Goal: Task Accomplishment & Management: Complete application form

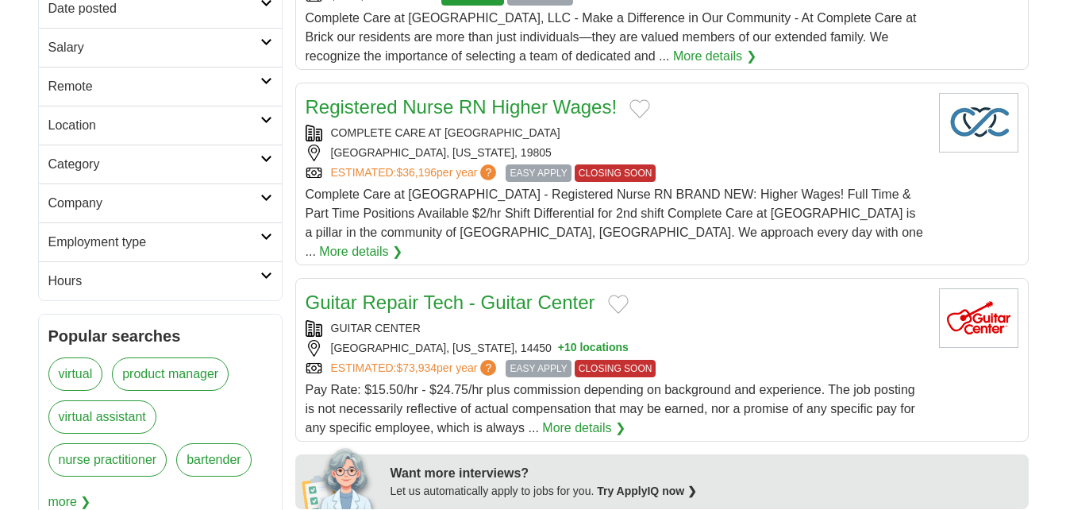
scroll to position [318, 0]
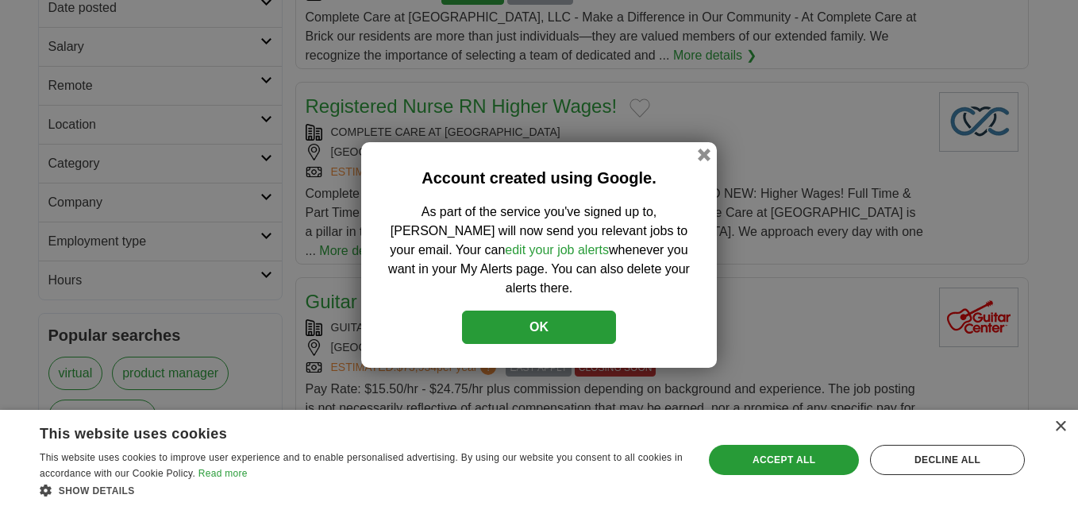
click at [526, 314] on button "OK" at bounding box center [539, 326] width 154 height 33
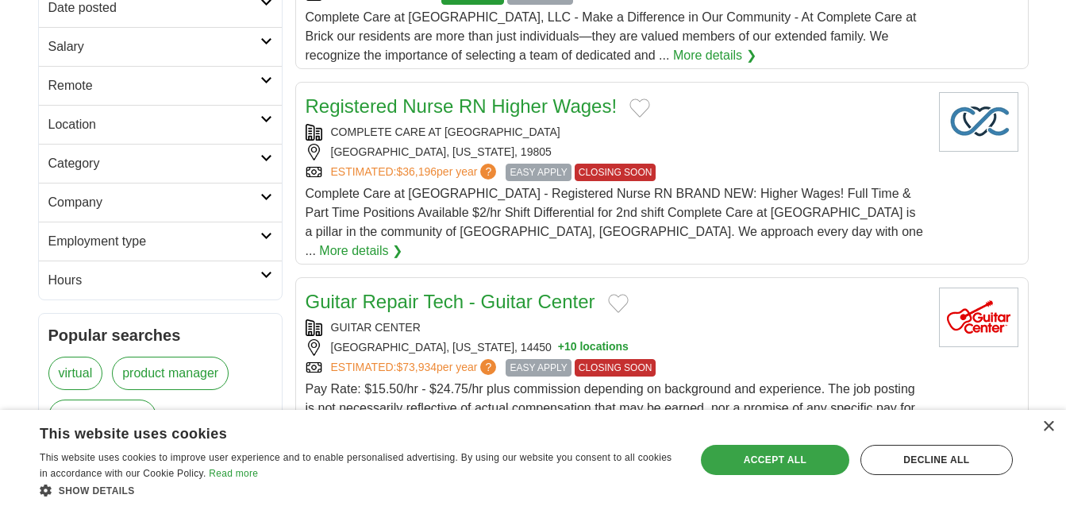
click at [768, 457] on div "Accept all" at bounding box center [775, 460] width 148 height 30
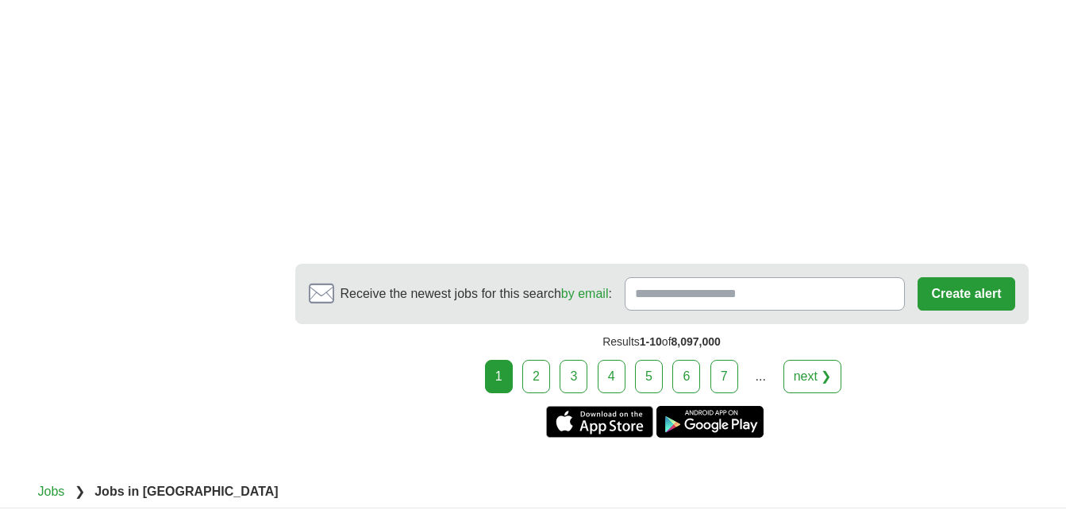
scroll to position [2938, 0]
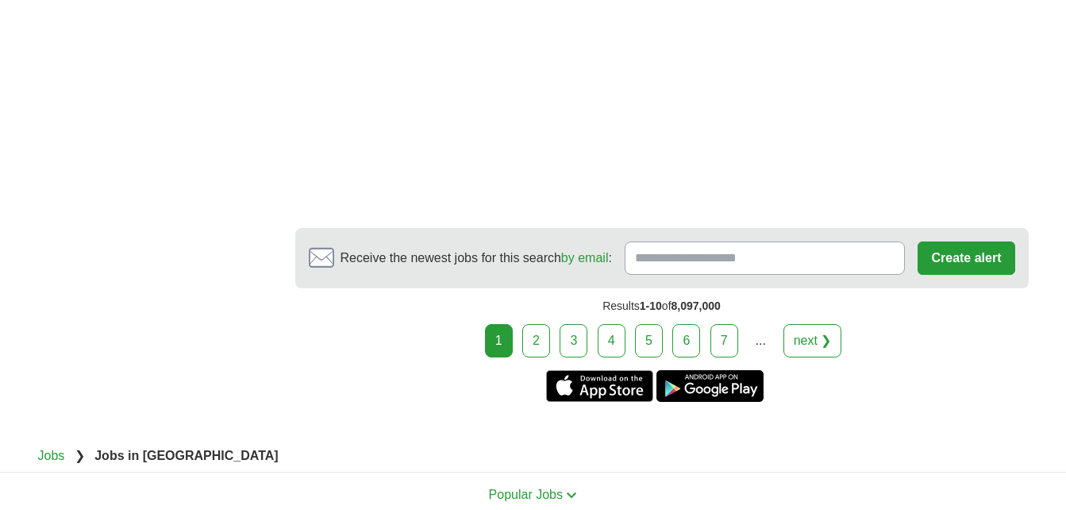
click at [546, 324] on link "2" at bounding box center [536, 340] width 28 height 33
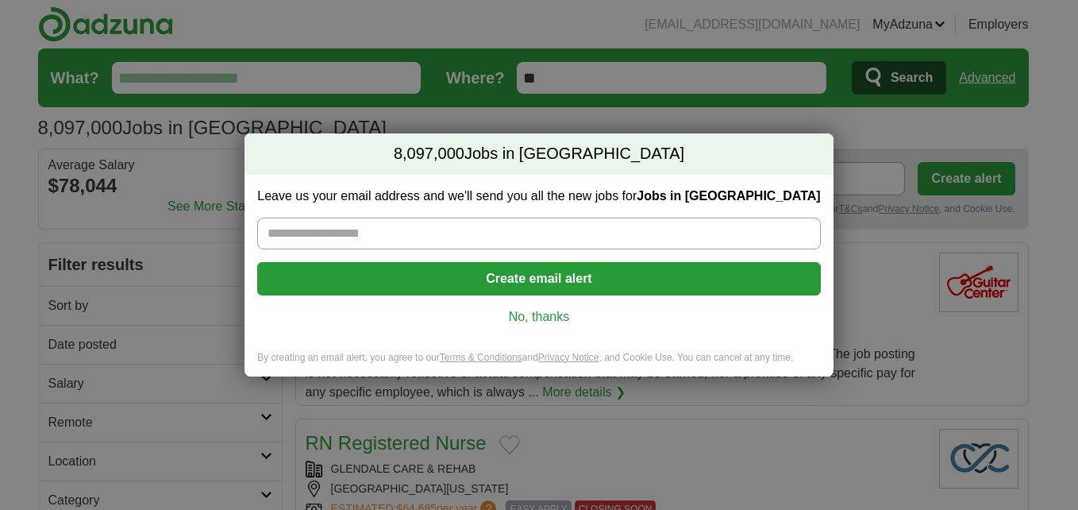
click at [530, 311] on link "No, thanks" at bounding box center [539, 316] width 538 height 17
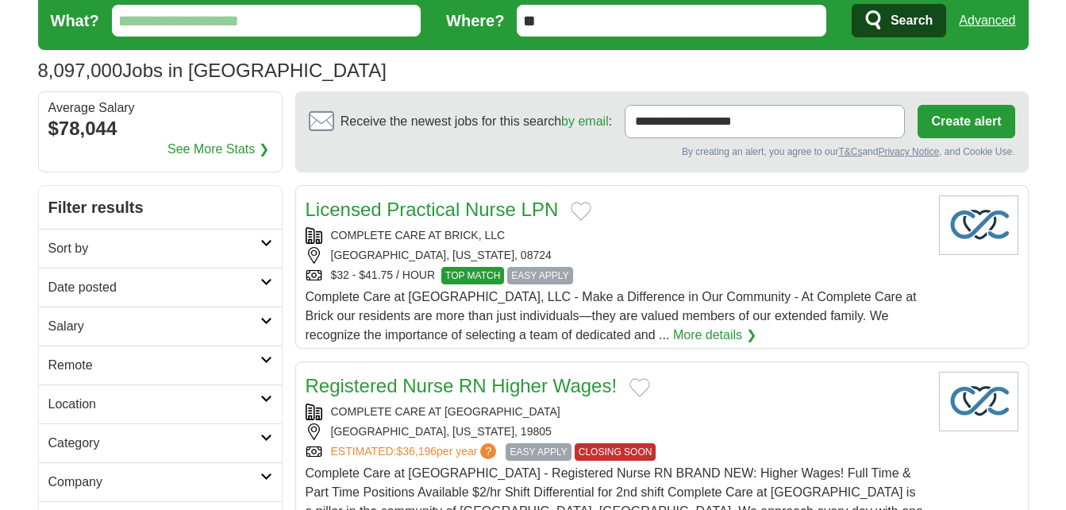
scroll to position [79, 0]
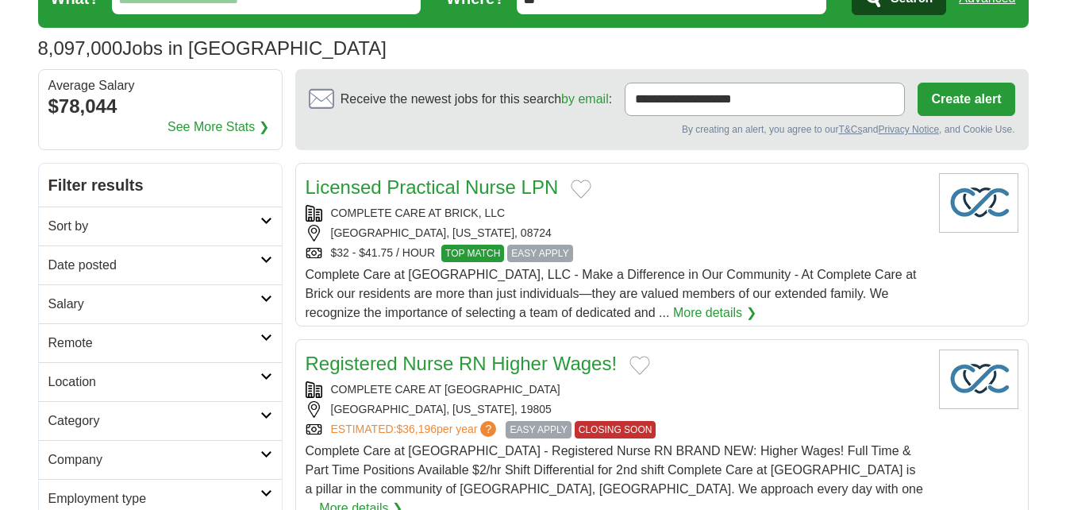
click at [260, 219] on icon at bounding box center [266, 221] width 12 height 8
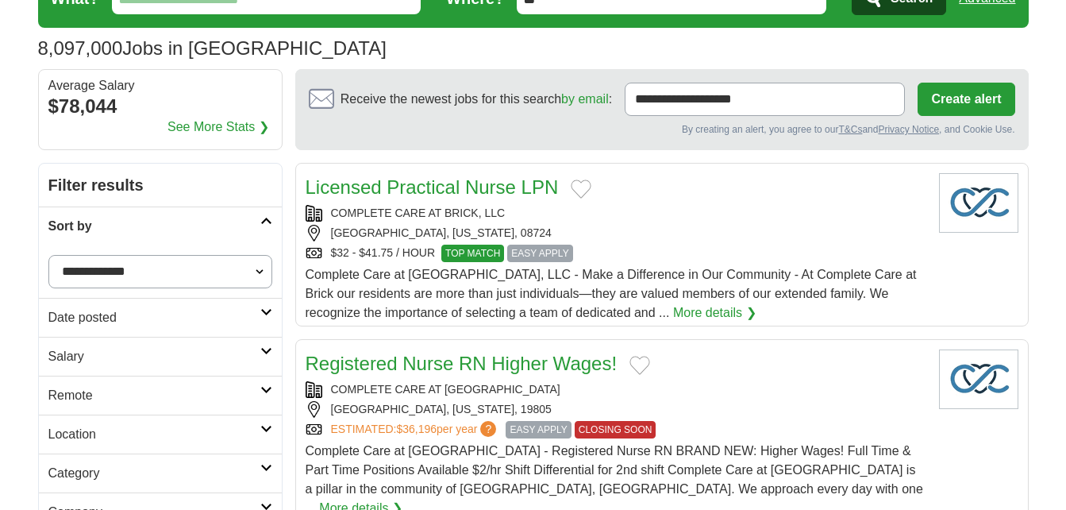
click at [261, 269] on select "**********" at bounding box center [160, 271] width 224 height 33
drag, startPoint x: 248, startPoint y: 283, endPoint x: 175, endPoint y: 247, distance: 81.7
click at [175, 247] on div "**********" at bounding box center [160, 271] width 243 height 52
click at [213, 318] on h2 "Date posted" at bounding box center [154, 317] width 212 height 19
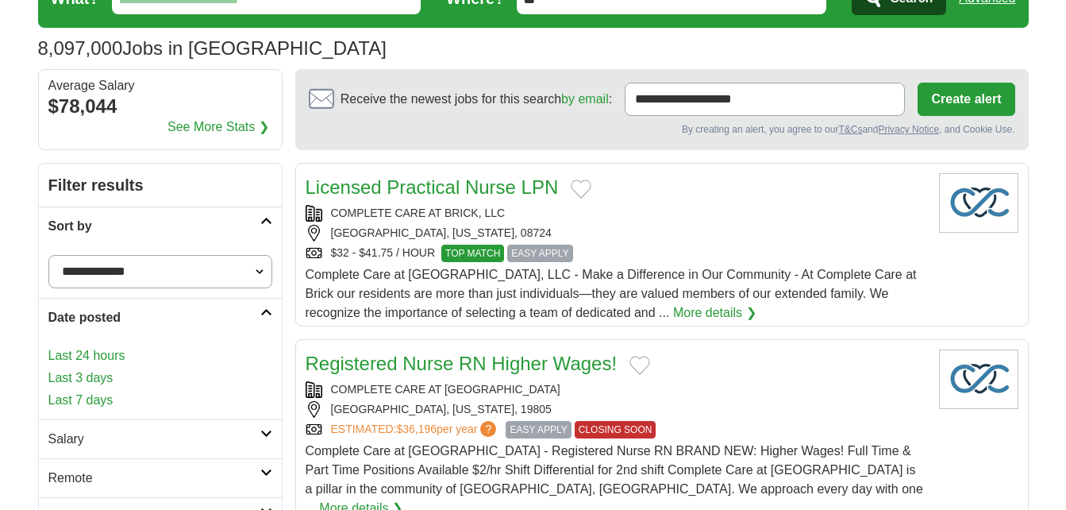
click at [141, 353] on link "Last 24 hours" at bounding box center [160, 355] width 224 height 19
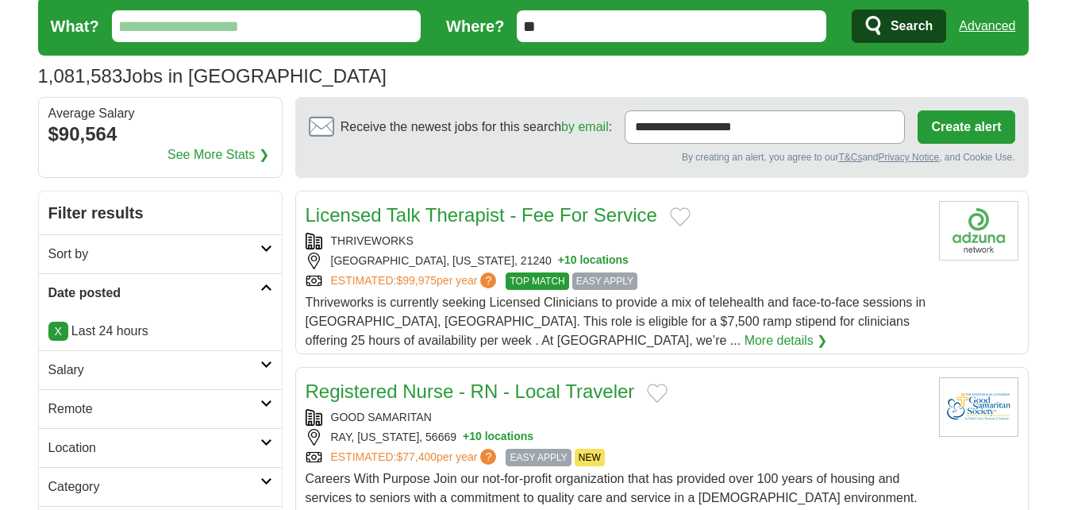
scroll to position [79, 0]
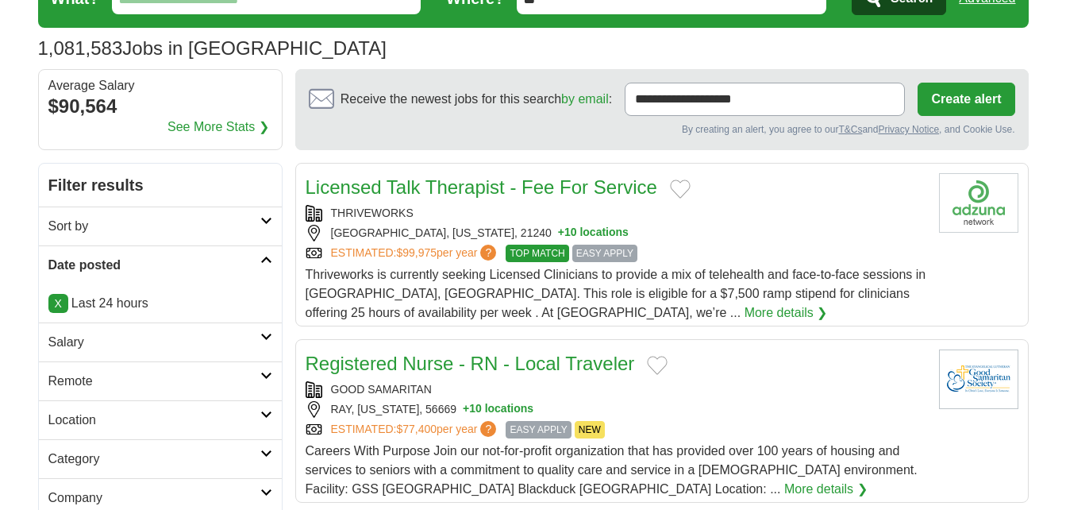
click at [260, 370] on link "Remote" at bounding box center [160, 380] width 243 height 39
click at [81, 423] on link "Remote jobs" at bounding box center [83, 418] width 71 height 13
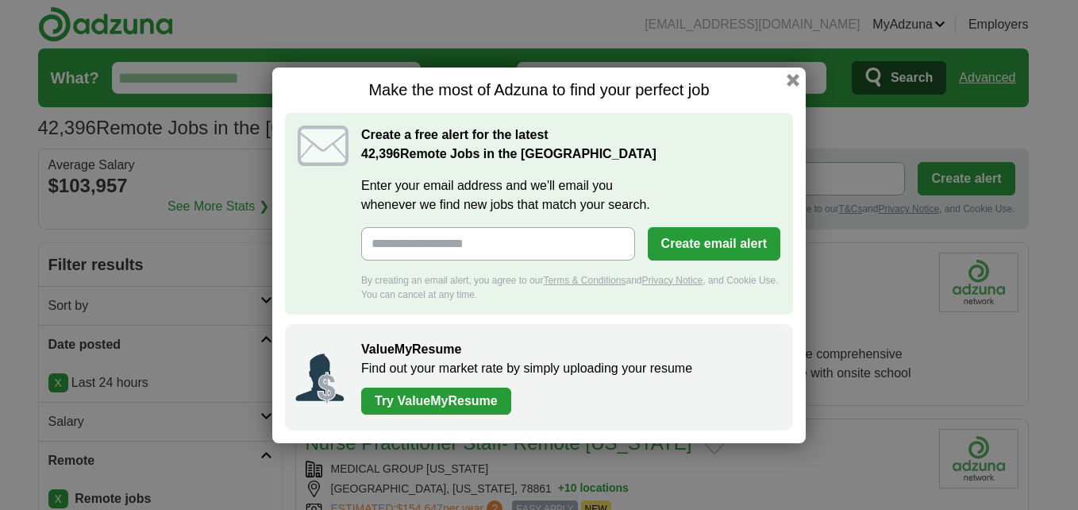
click at [605, 249] on input "Enter your email address and we'll email you whenever we find new jobs that mat…" at bounding box center [498, 243] width 274 height 33
type input "**********"
click at [708, 244] on button "Create email alert" at bounding box center [714, 243] width 133 height 33
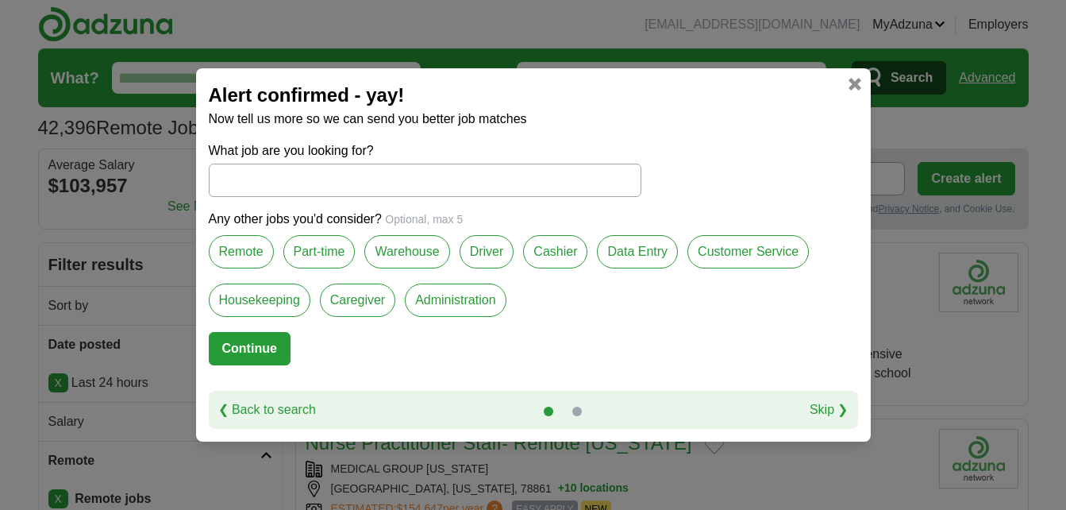
click at [340, 173] on input "What job are you looking for?" at bounding box center [425, 180] width 433 height 33
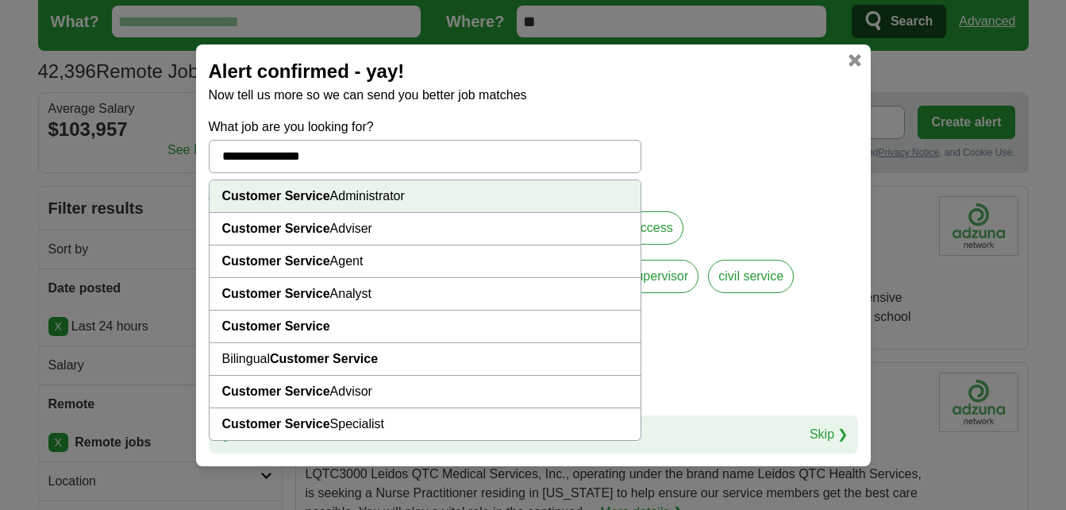
scroll to position [79, 0]
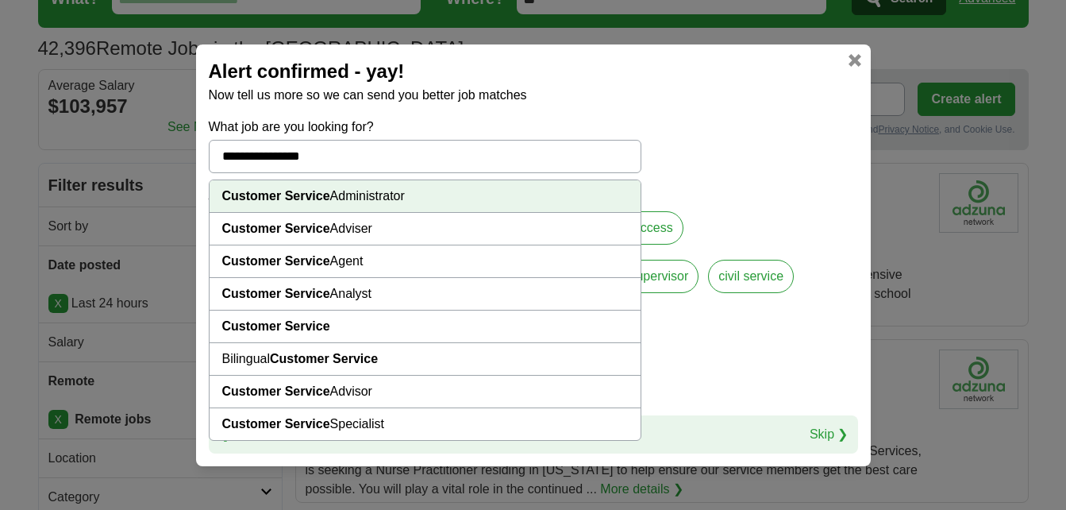
click at [346, 422] on li "Customer Service Specialist" at bounding box center [425, 424] width 431 height 32
type input "**********"
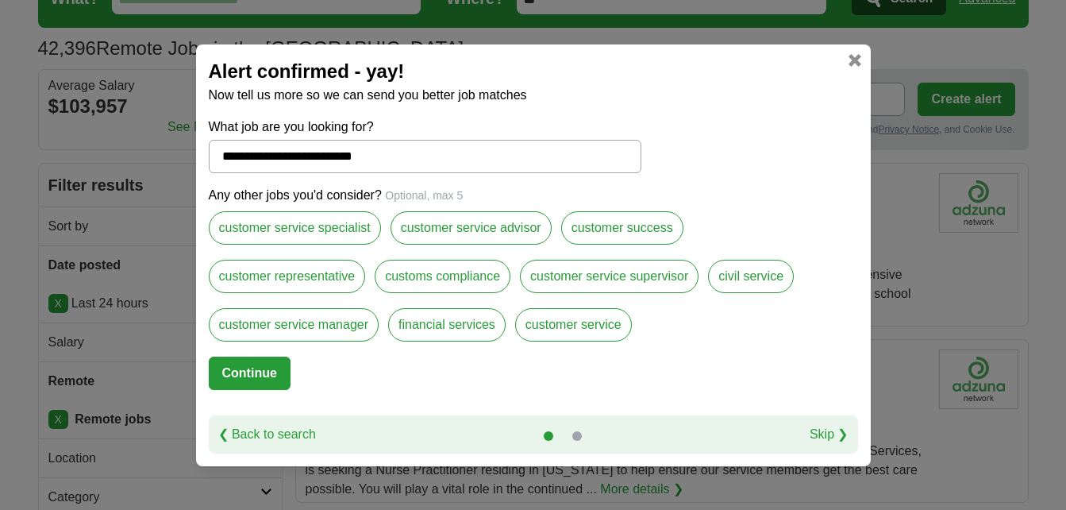
click at [318, 272] on label "customer representative" at bounding box center [287, 276] width 157 height 33
click at [554, 326] on label "customer service" at bounding box center [573, 324] width 117 height 33
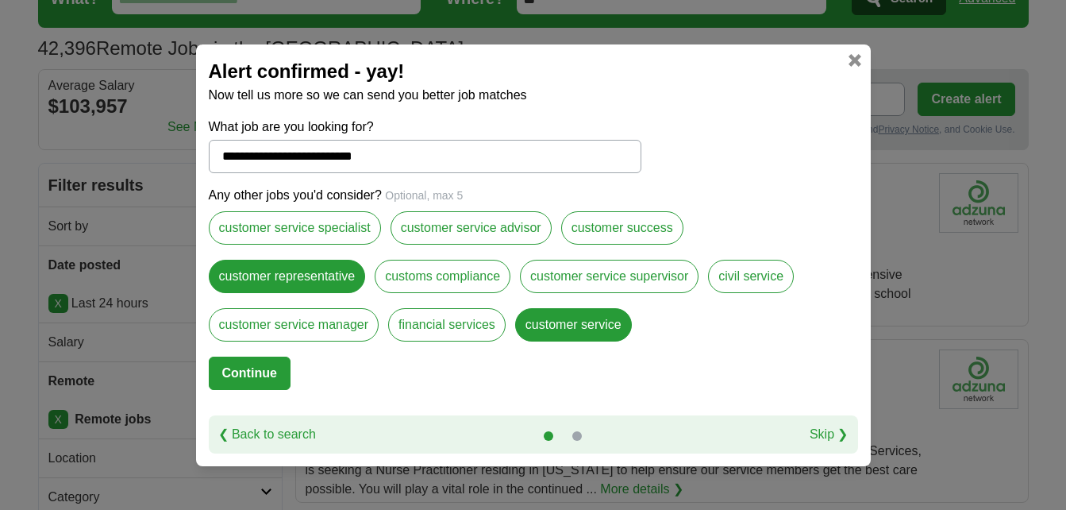
click at [350, 216] on label "customer service specialist" at bounding box center [295, 227] width 172 height 33
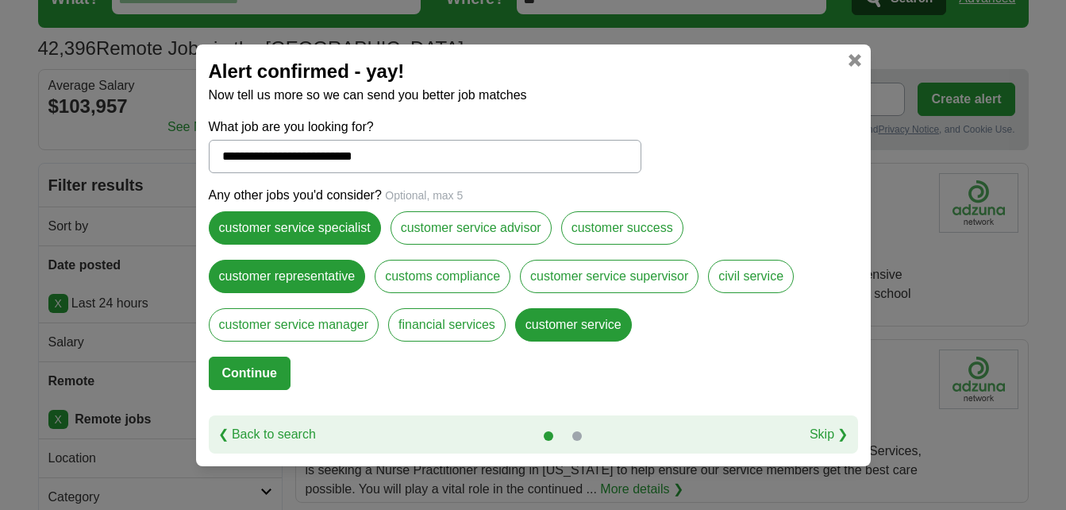
click at [276, 372] on button "Continue" at bounding box center [250, 373] width 82 height 33
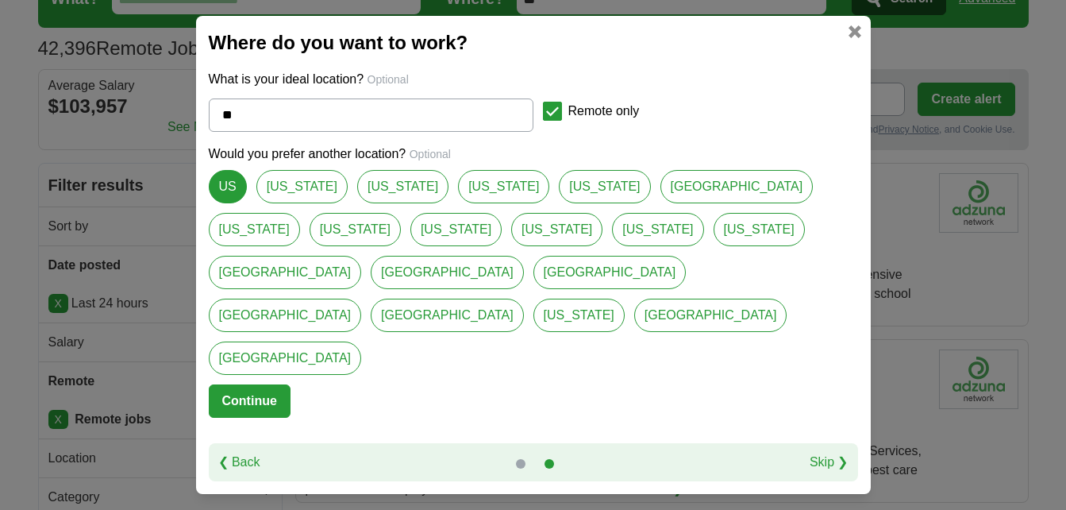
click at [458, 203] on link "[US_STATE]" at bounding box center [503, 186] width 91 height 33
type input "*******"
select select "*"
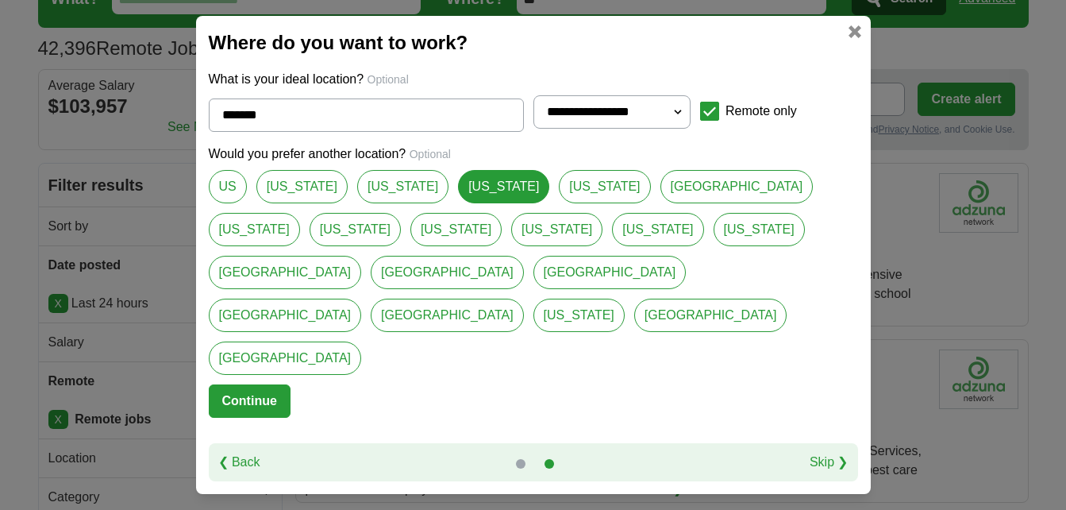
click at [233, 203] on link "US" at bounding box center [228, 186] width 38 height 33
type input "**"
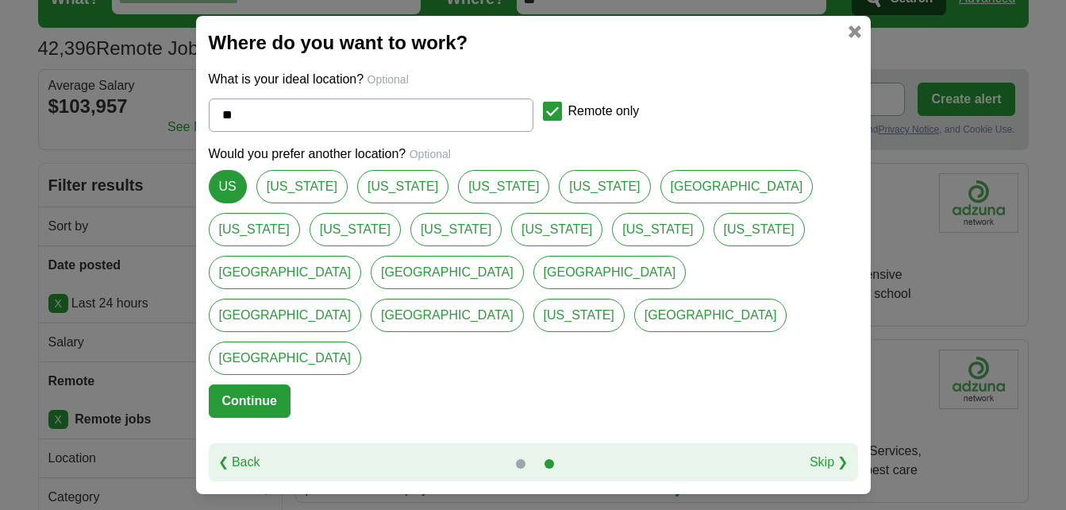
click at [240, 384] on button "Continue" at bounding box center [250, 400] width 82 height 33
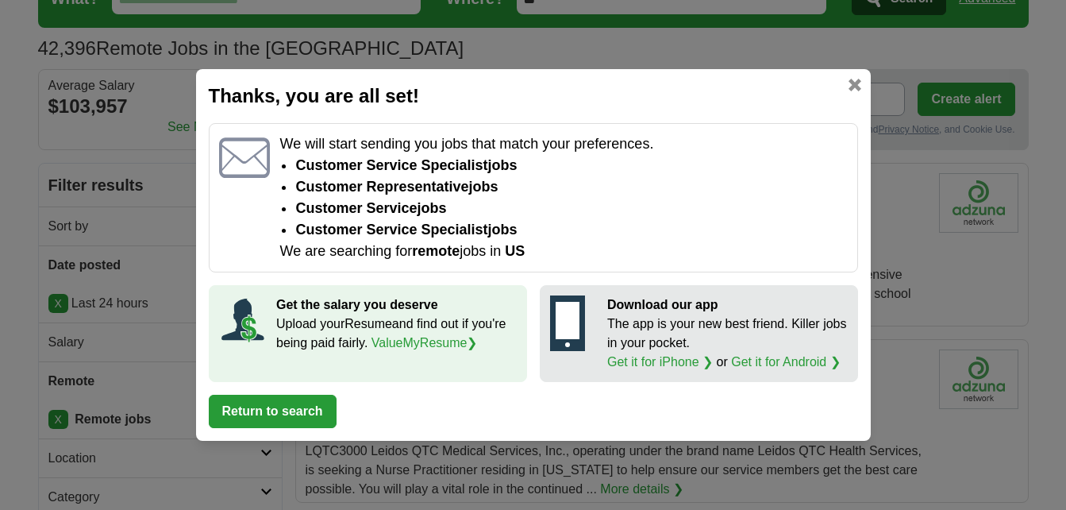
click at [314, 418] on button "Return to search" at bounding box center [273, 411] width 128 height 33
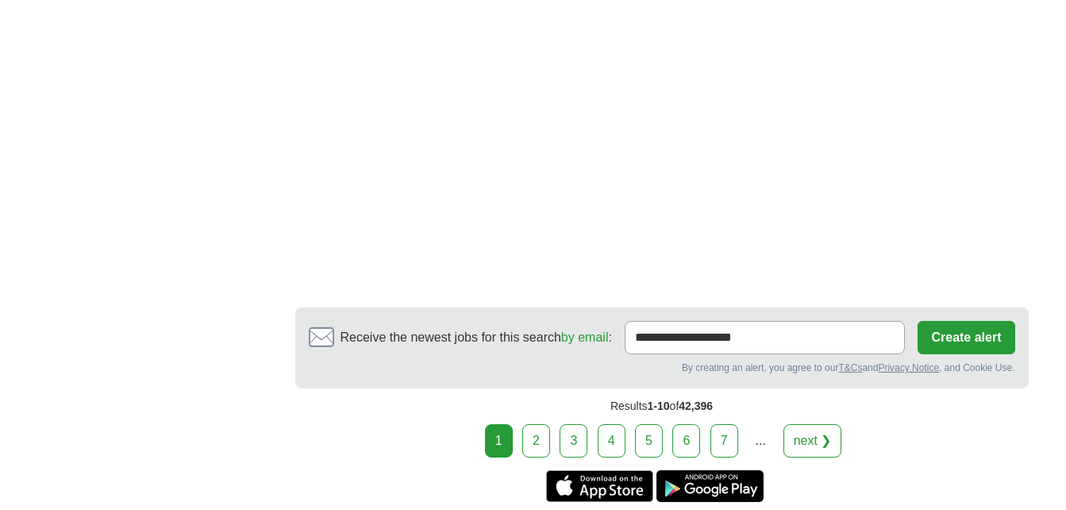
scroll to position [3017, 0]
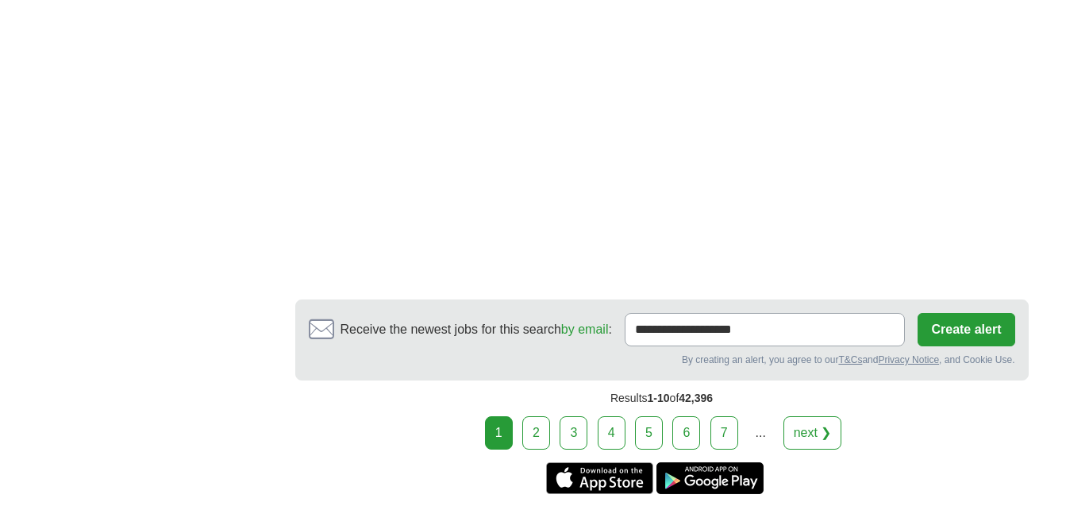
click at [542, 416] on link "2" at bounding box center [536, 432] width 28 height 33
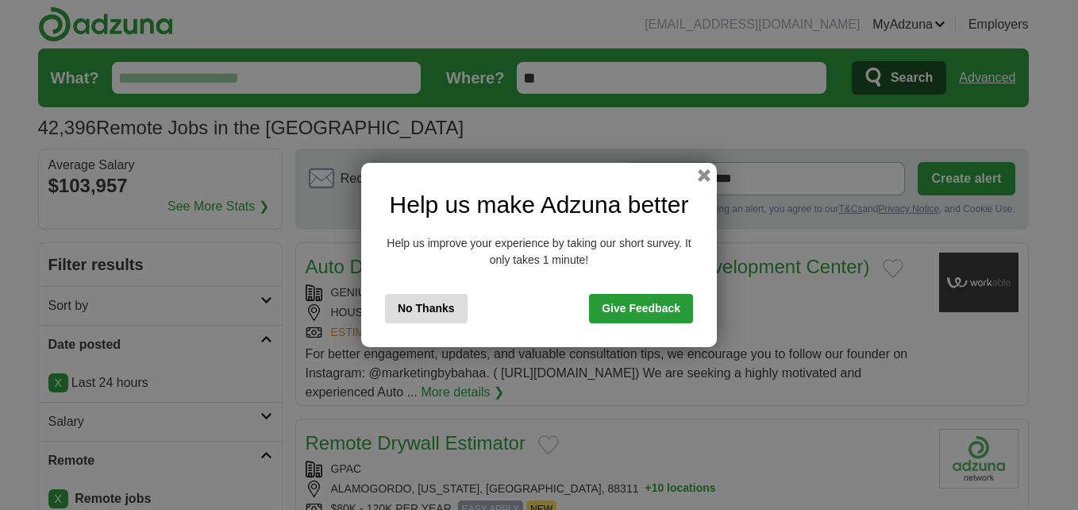
click at [433, 307] on button "No Thanks" at bounding box center [426, 308] width 83 height 29
